Goal: Information Seeking & Learning: Learn about a topic

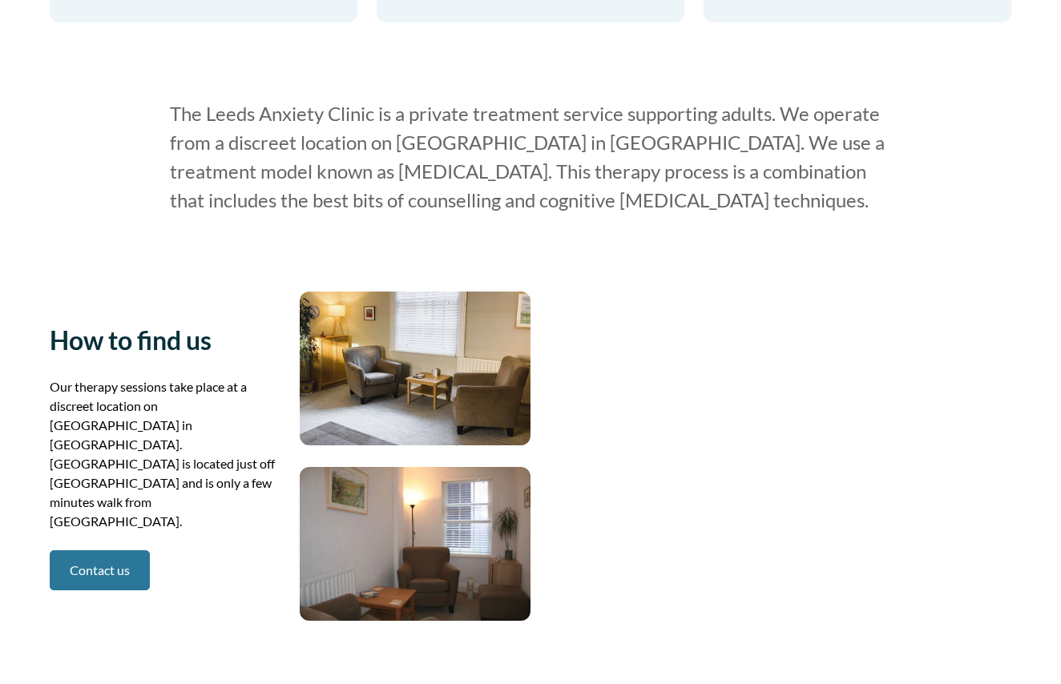
scroll to position [2227, 0]
